Goal: Transaction & Acquisition: Purchase product/service

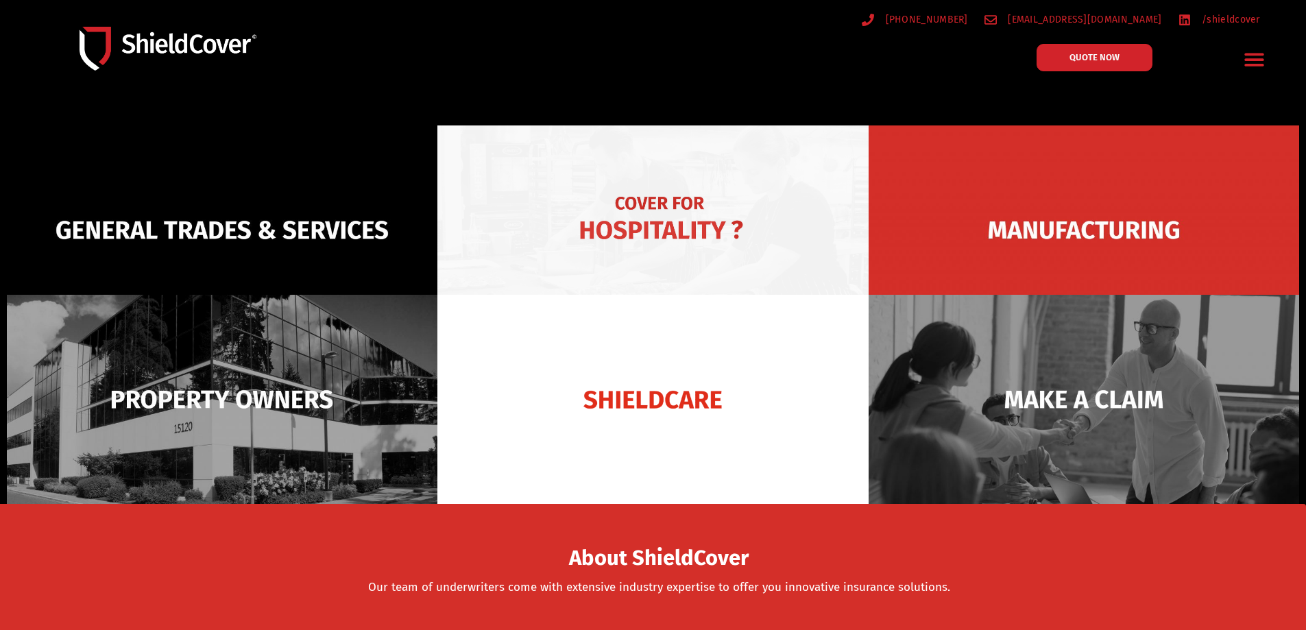
click at [754, 227] on img at bounding box center [653, 229] width 431 height 209
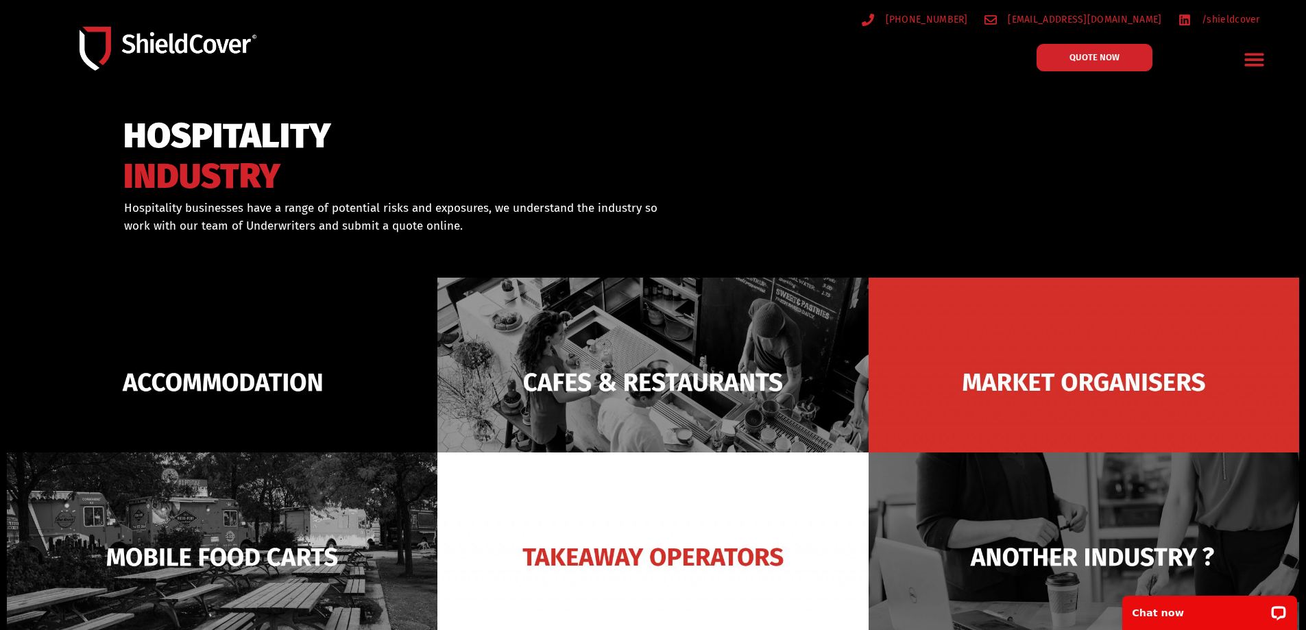
scroll to position [69, 0]
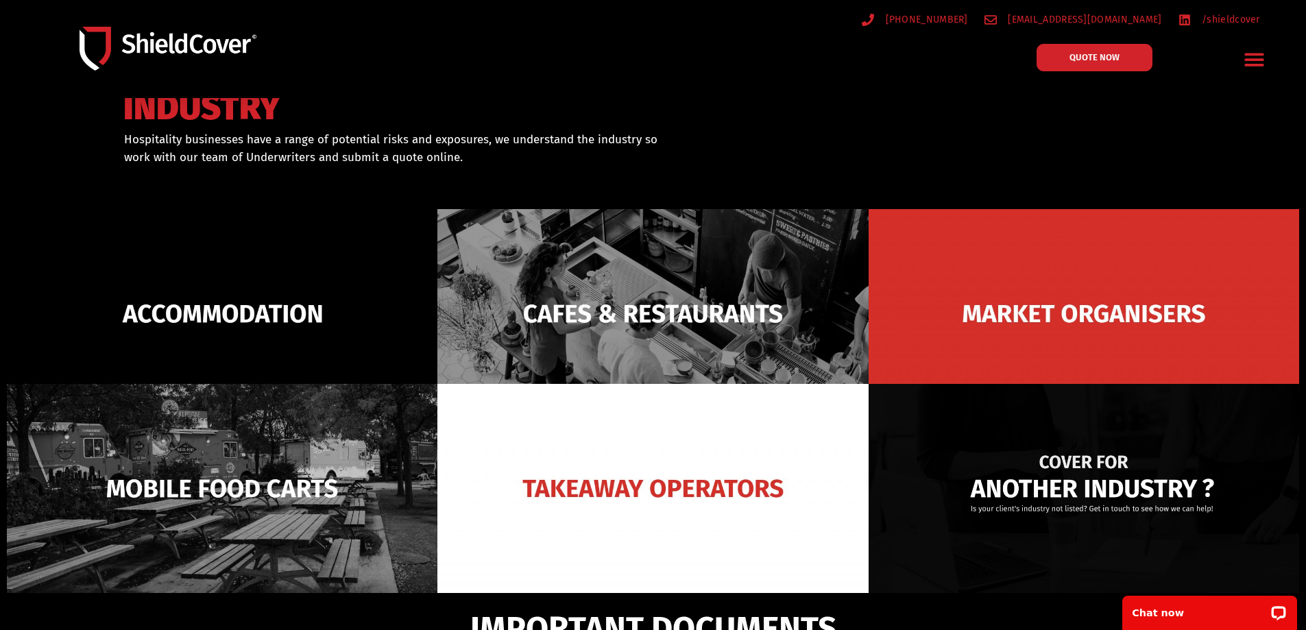
click at [1136, 496] on img at bounding box center [1084, 488] width 431 height 209
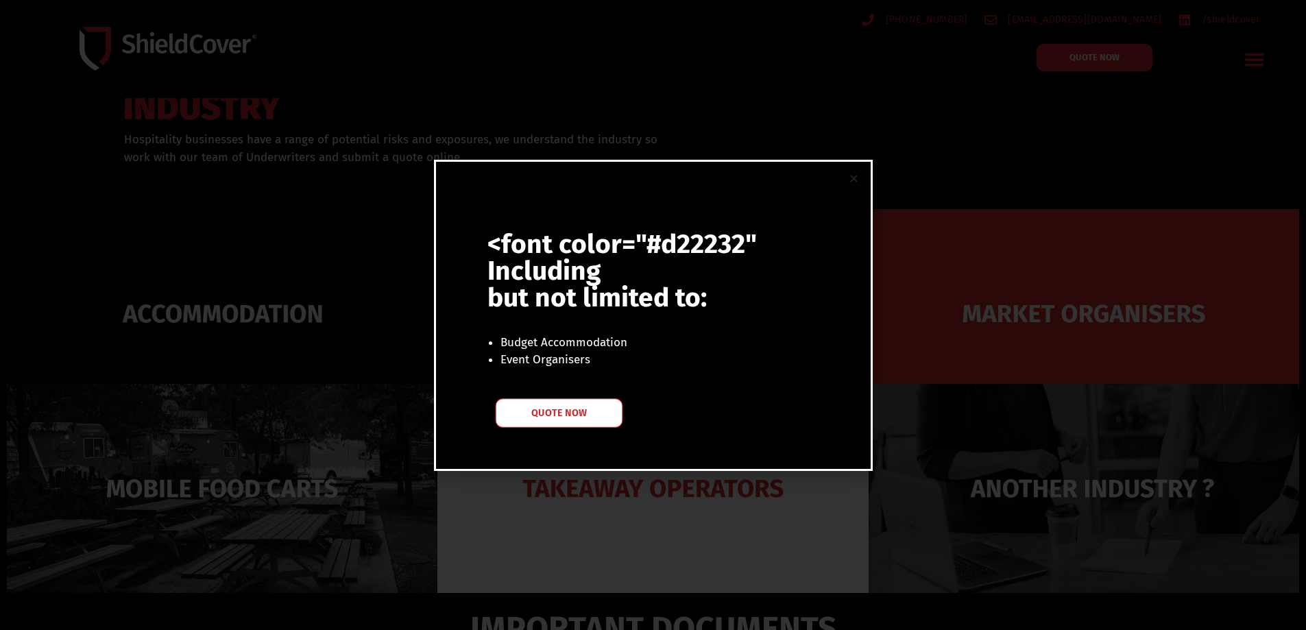
click at [558, 422] on link "QUOTE NOW" at bounding box center [559, 412] width 128 height 29
